Goal: Information Seeking & Learning: Find specific fact

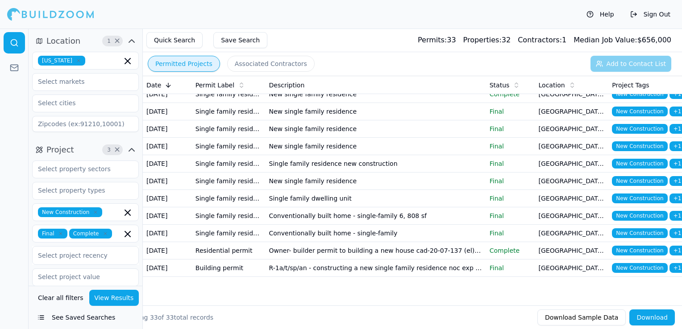
click at [77, 60] on icon "button" at bounding box center [78, 60] width 3 height 3
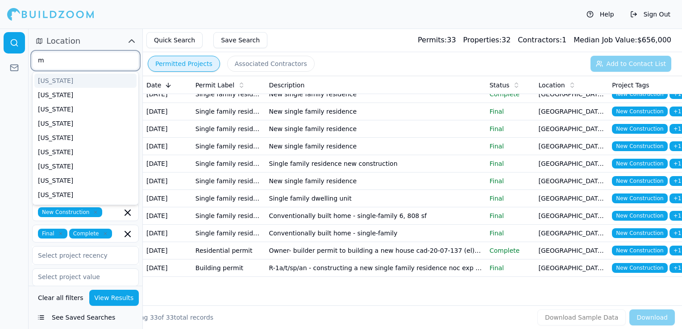
scroll to position [13, 0]
type input "mi"
click at [62, 124] on div "[US_STATE]" at bounding box center [85, 123] width 102 height 14
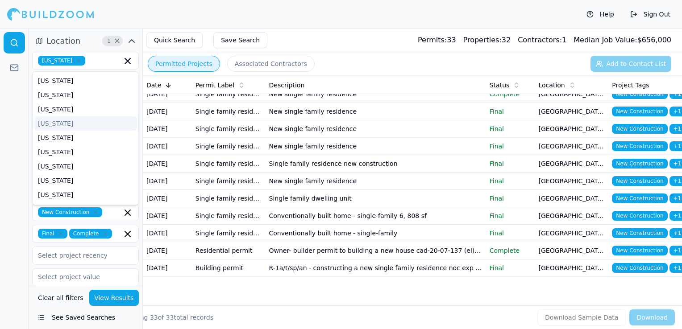
click at [236, 6] on div "Help Sign Out" at bounding box center [341, 14] width 682 height 29
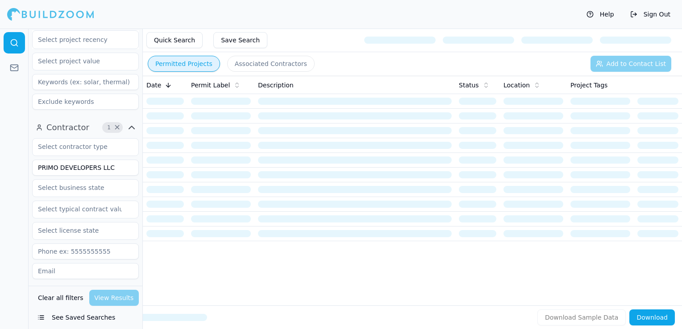
scroll to position [223, 0]
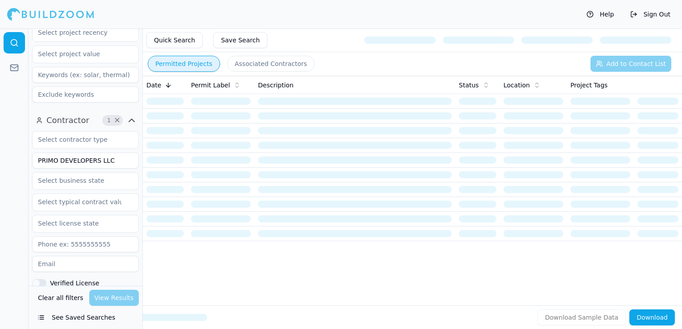
drag, startPoint x: 111, startPoint y: 162, endPoint x: 36, endPoint y: 161, distance: 75.4
click at [36, 161] on input "PRIMO DEVELOPERS LLC" at bounding box center [85, 161] width 107 height 16
drag, startPoint x: 83, startPoint y: 162, endPoint x: 26, endPoint y: 158, distance: 57.3
click at [26, 158] on div "Location 1 × Missouri Project 3 × New Construction Final Complete Select projec…" at bounding box center [341, 179] width 682 height 301
type input "Better Places LLC"
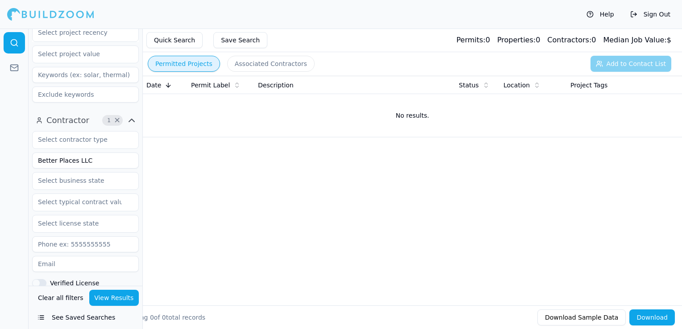
click at [106, 296] on button "View Results" at bounding box center [114, 298] width 50 height 16
